Goal: Transaction & Acquisition: Subscribe to service/newsletter

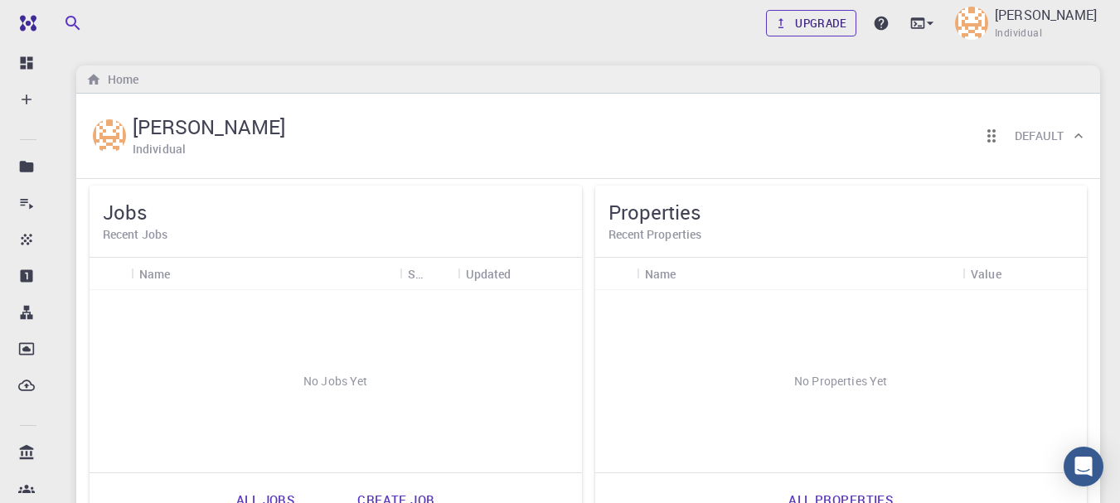
click at [837, 30] on link "Upgrade" at bounding box center [811, 23] width 90 height 27
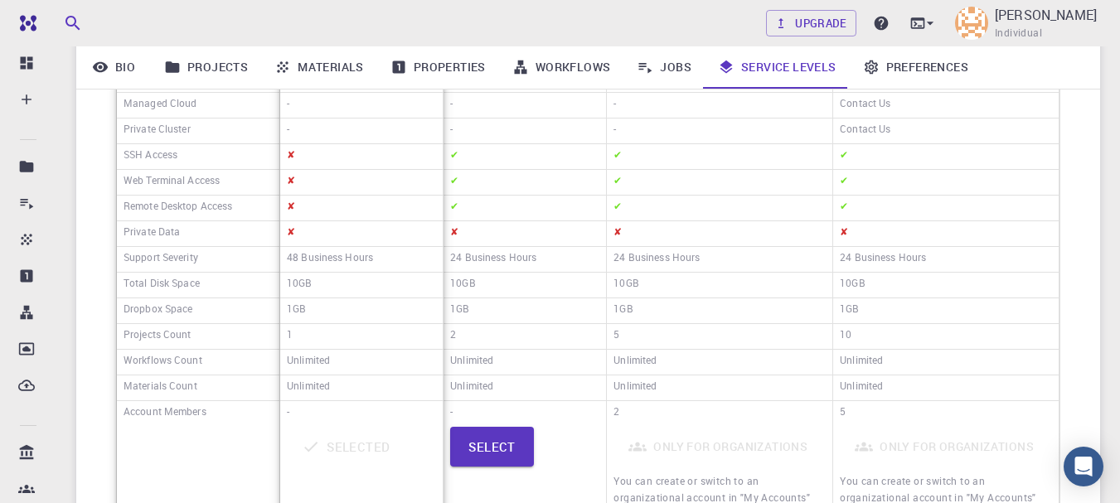
scroll to position [414, 0]
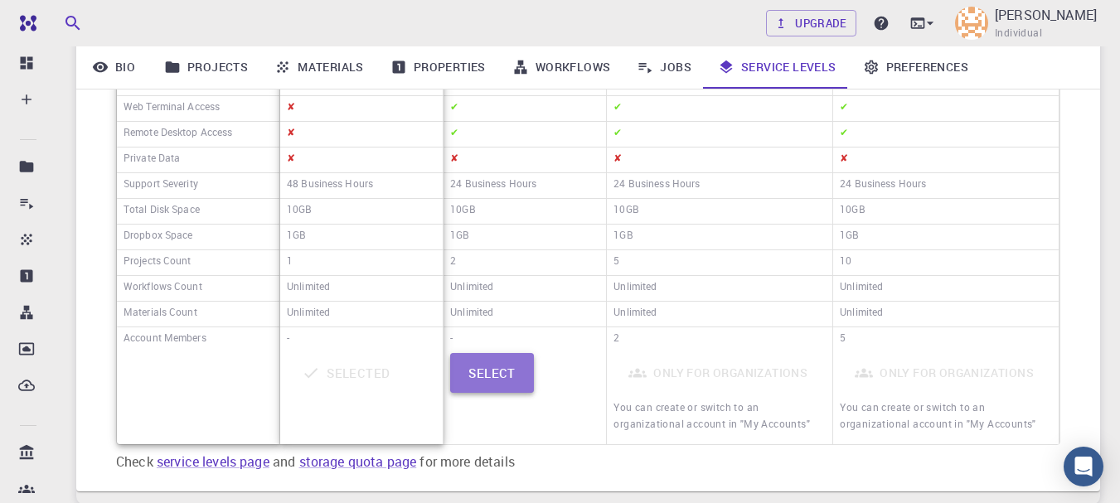
click at [483, 379] on button "Select" at bounding box center [492, 373] width 84 height 40
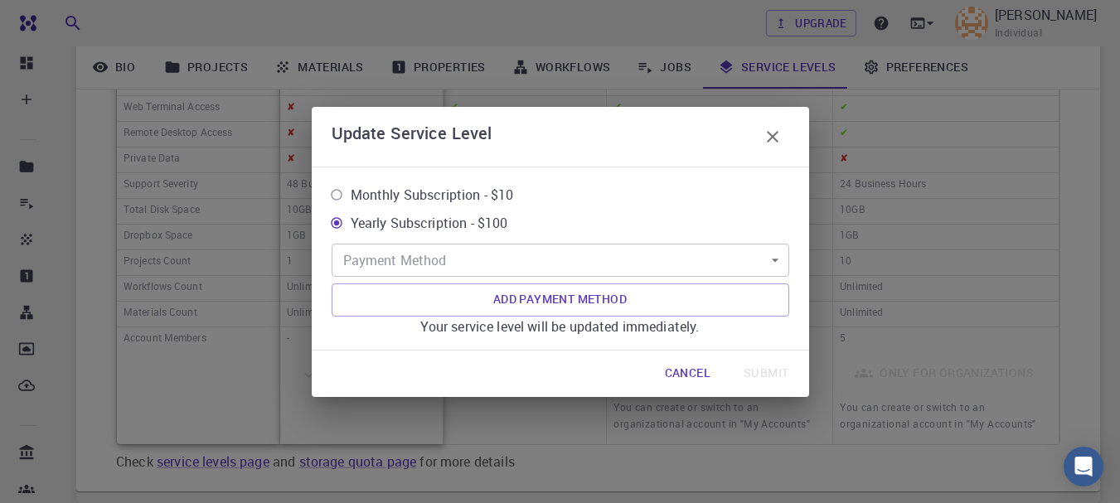
click at [446, 193] on span "Monthly Subscription - $10" at bounding box center [432, 195] width 163 height 20
click at [351, 193] on input "Monthly Subscription - $10" at bounding box center [336, 195] width 28 height 28
radio input "true"
click at [508, 298] on button "Add Payment Method" at bounding box center [561, 299] width 458 height 33
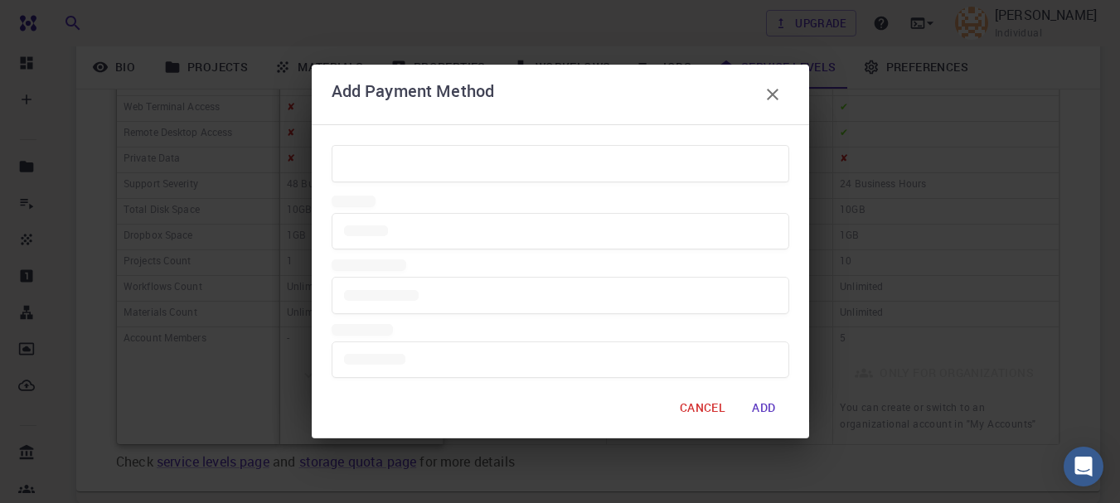
click at [434, 230] on div at bounding box center [561, 286] width 458 height 189
click at [422, 225] on div at bounding box center [561, 286] width 458 height 189
click at [434, 293] on div at bounding box center [561, 286] width 458 height 189
click at [454, 344] on div at bounding box center [561, 286] width 458 height 189
click at [459, 359] on div at bounding box center [561, 286] width 458 height 189
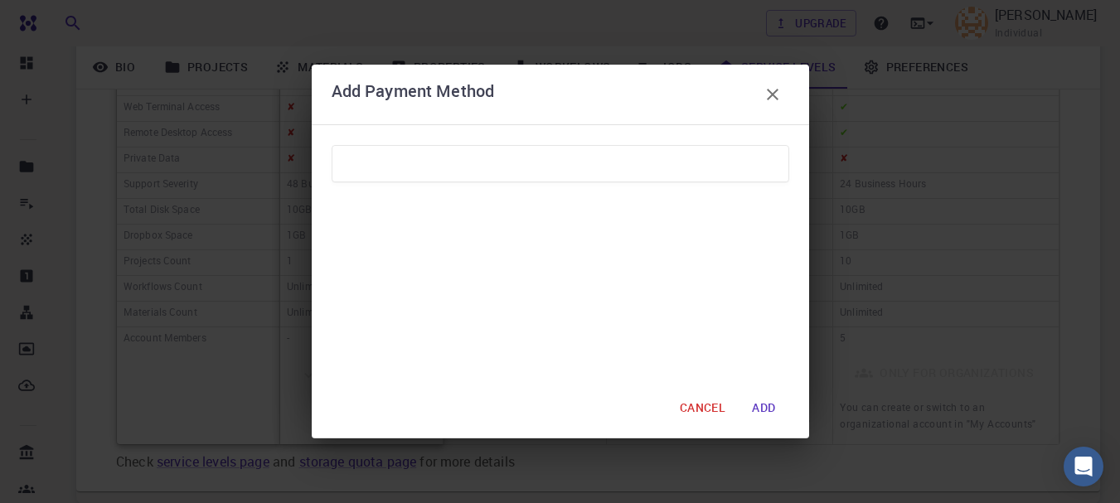
click at [470, 389] on form "CANCEL ADD" at bounding box center [561, 281] width 458 height 287
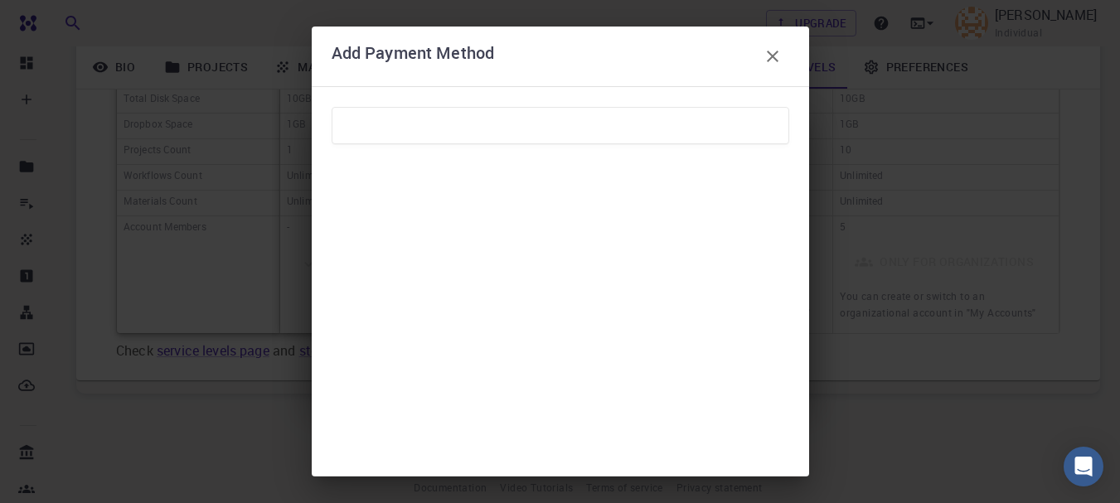
scroll to position [545, 0]
